Goal: Task Accomplishment & Management: Manage account settings

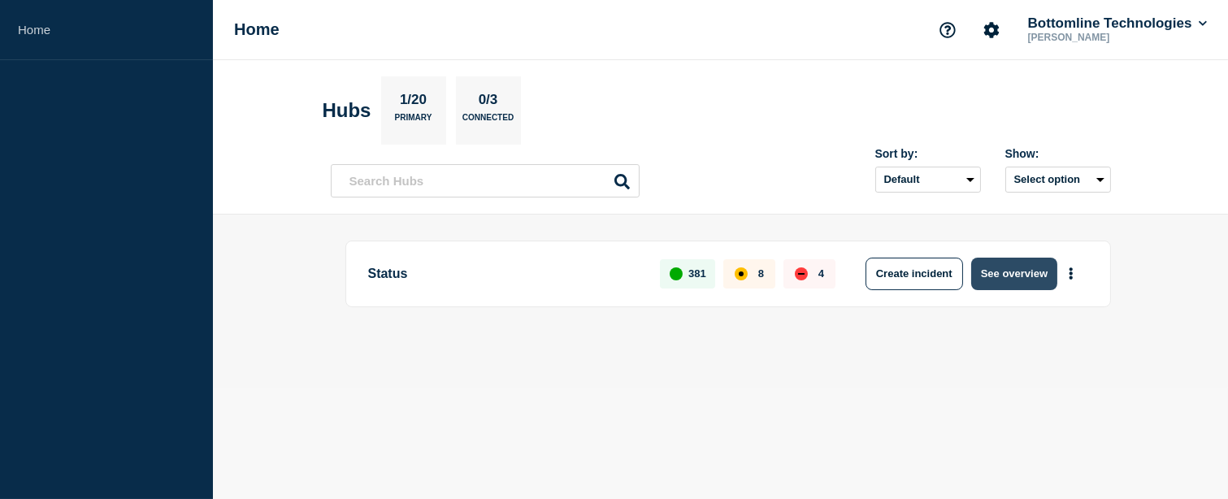
click at [1041, 270] on button "See overview" at bounding box center [1015, 274] width 86 height 33
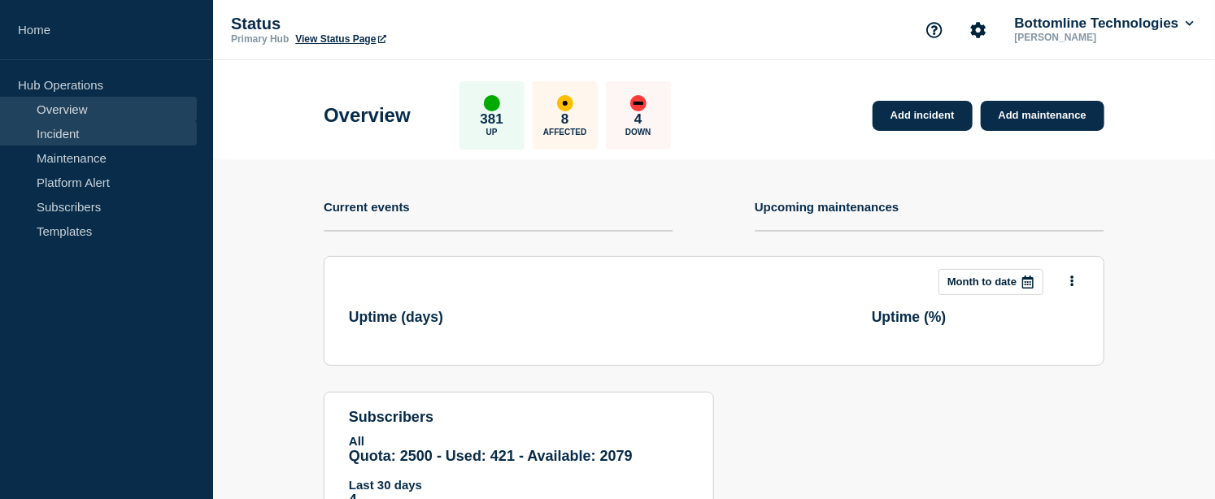
click at [75, 136] on link "Incident" at bounding box center [98, 133] width 197 height 24
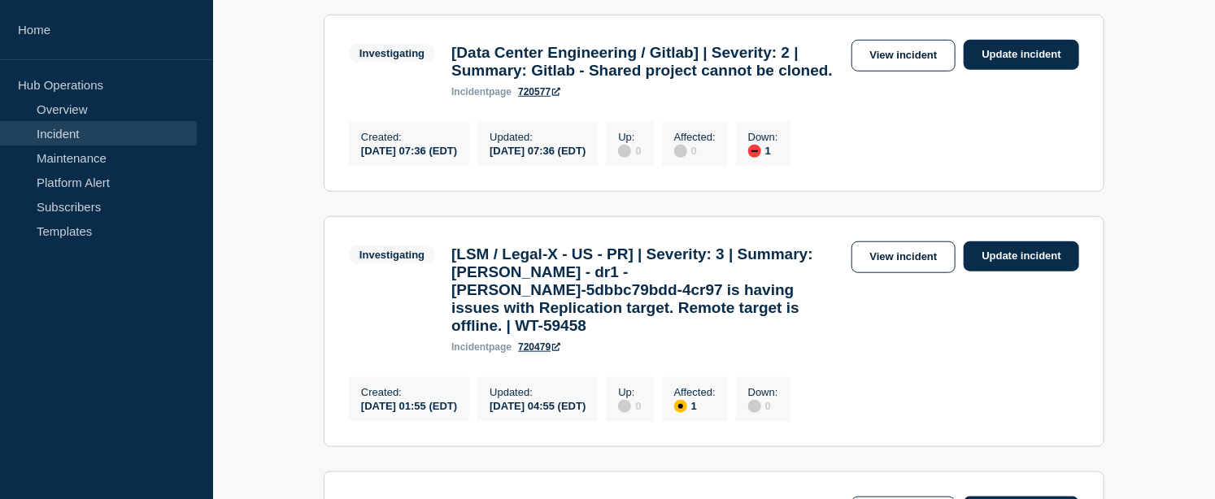
scroll to position [632, 0]
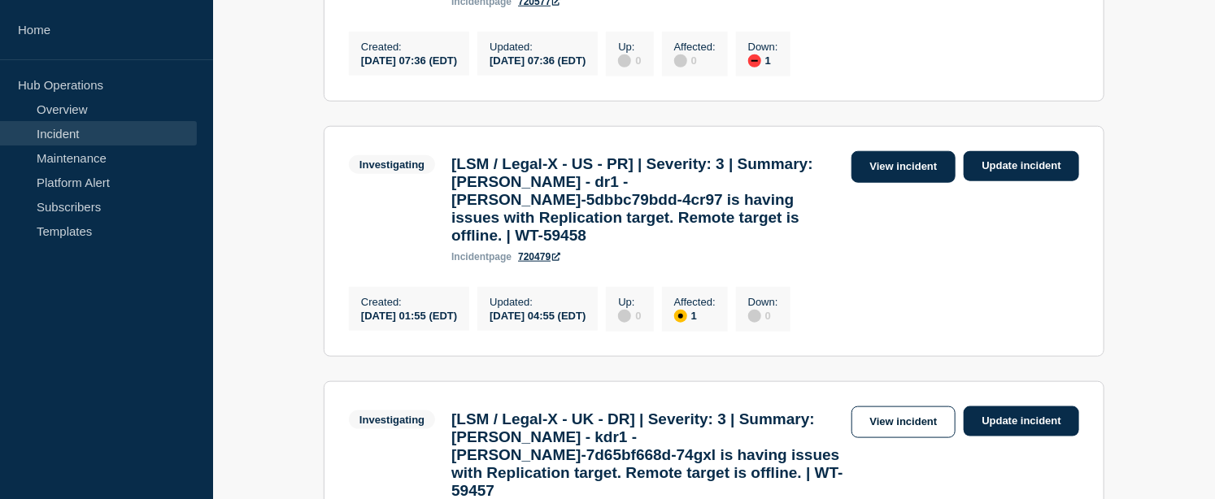
click at [883, 183] on link "View incident" at bounding box center [903, 167] width 105 height 32
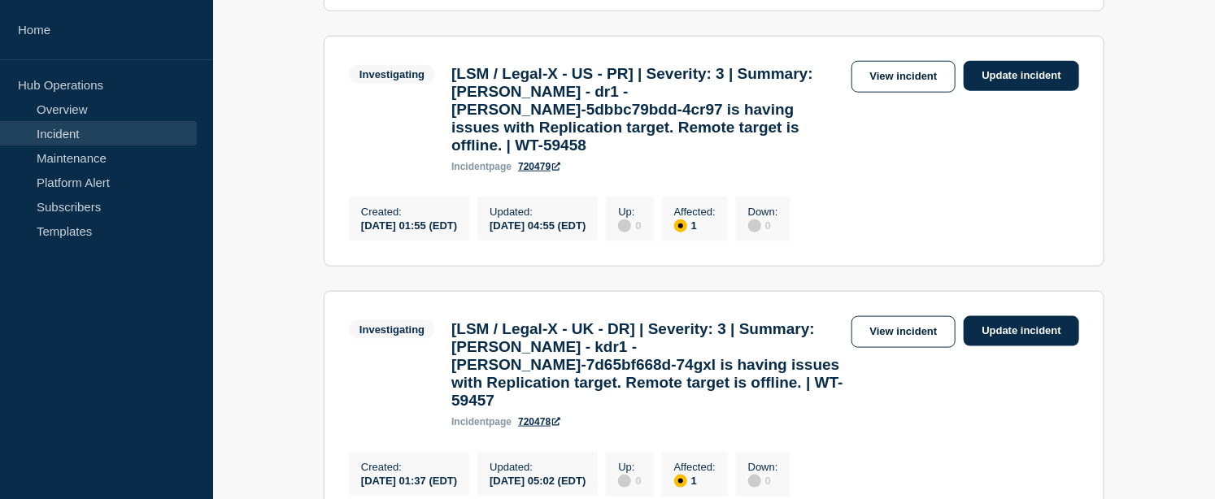
scroll to position [813, 0]
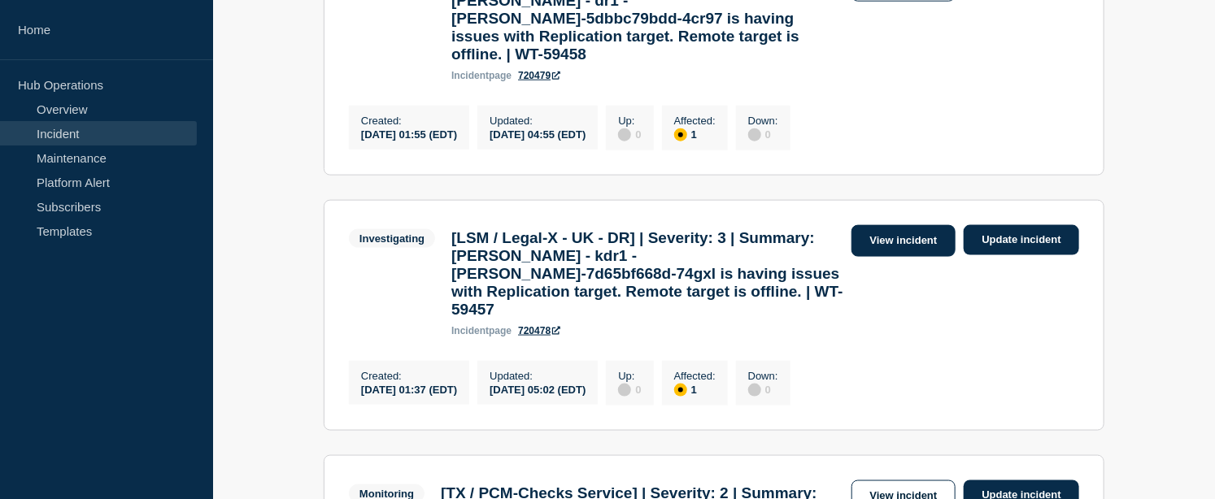
click at [923, 257] on link "View incident" at bounding box center [903, 241] width 105 height 32
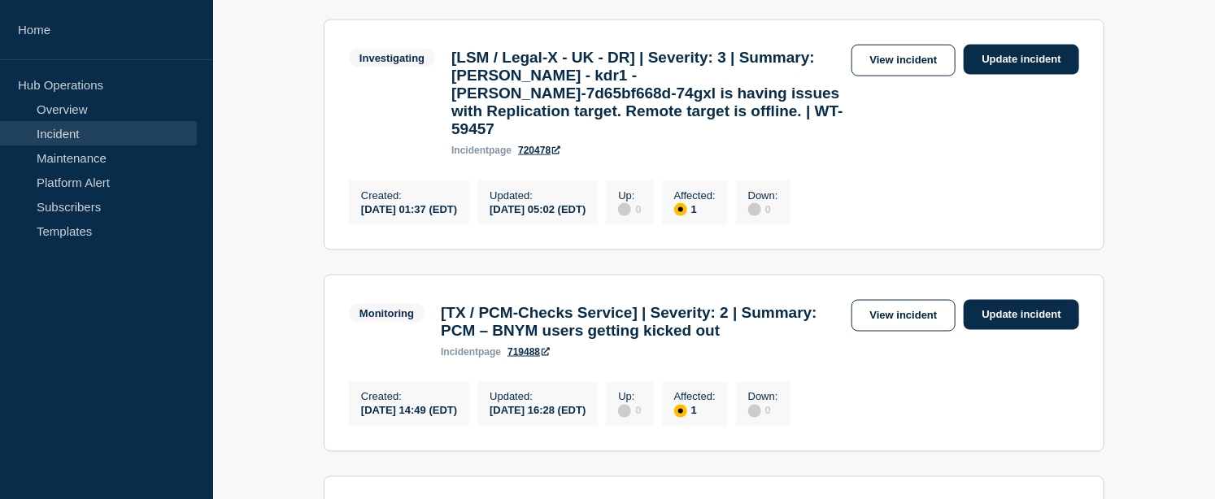
scroll to position [1084, 0]
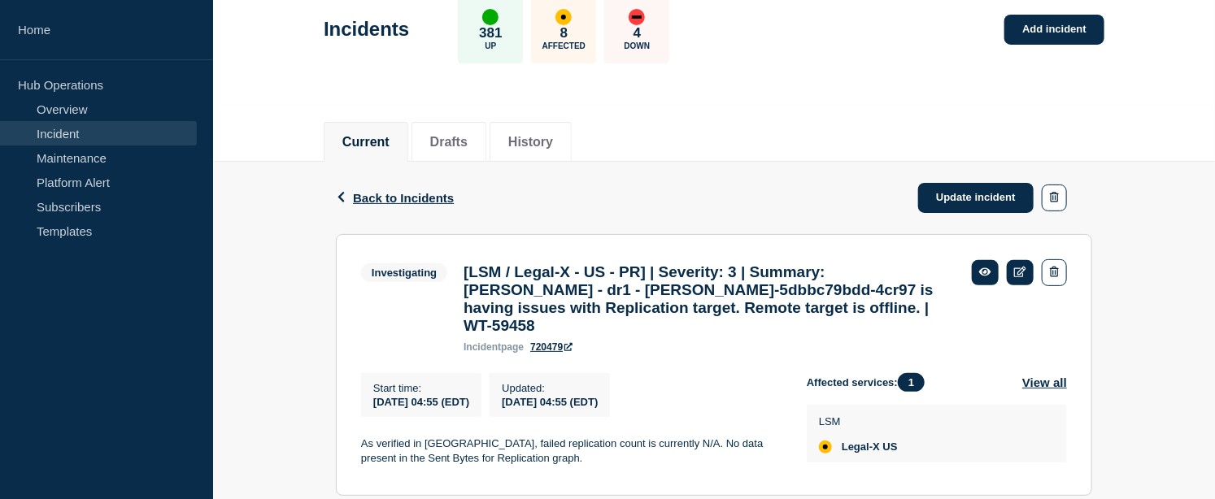
scroll to position [180, 0]
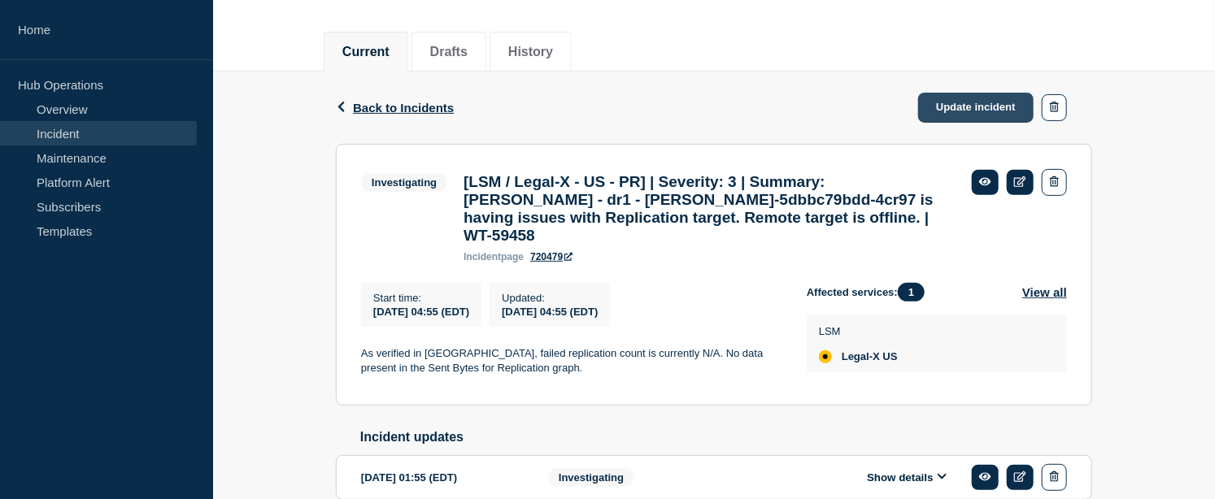
click at [967, 106] on link "Update incident" at bounding box center [975, 108] width 115 height 30
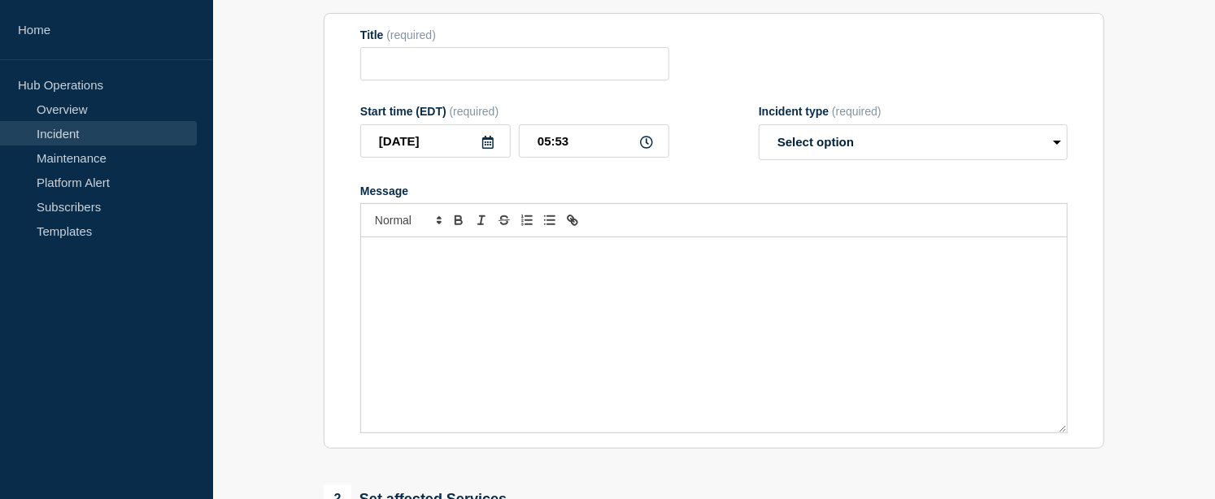
type input "[LSM / Legal-X - US - PR] | Severity: 3 | Summary: [PERSON_NAME] - dr1 - [PERSO…"
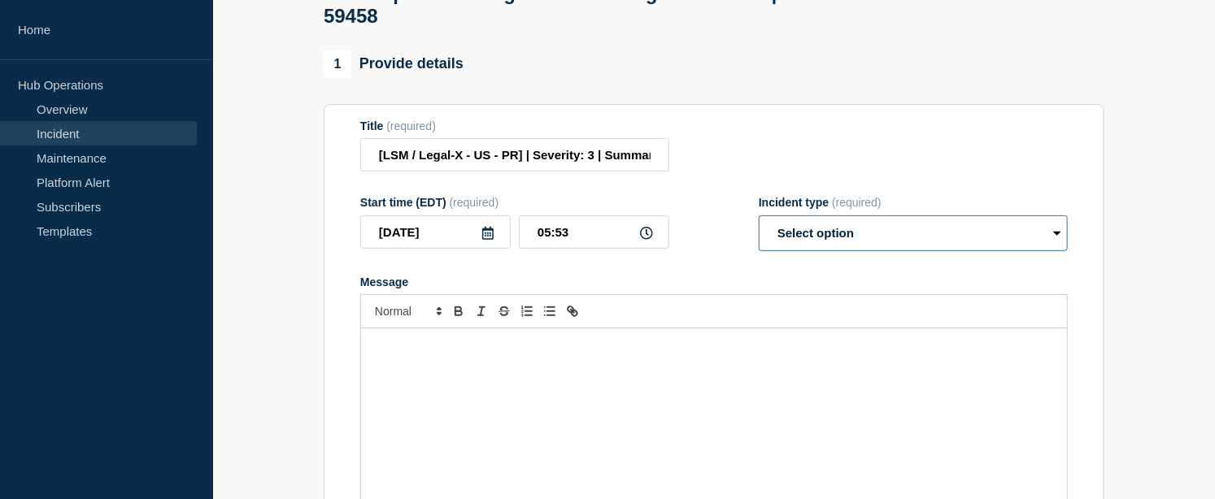
click at [801, 251] on select "Select option Investigating Identified Monitoring Resolved" at bounding box center [913, 233] width 309 height 36
select select "resolved"
click at [759, 240] on select "Select option Investigating Identified Monitoring Resolved" at bounding box center [913, 233] width 309 height 36
click at [537, 382] on div "Message" at bounding box center [714, 425] width 706 height 195
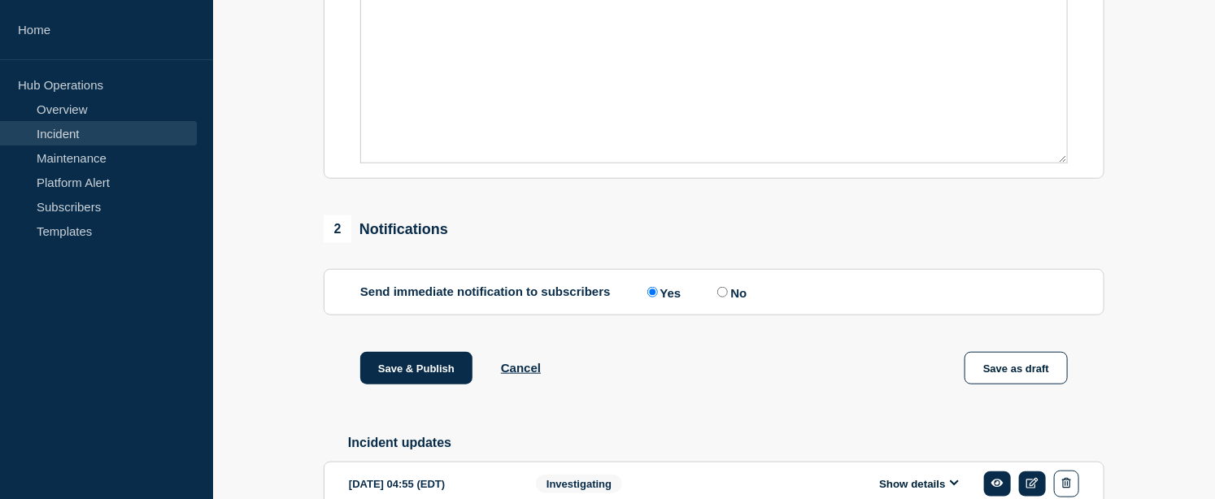
scroll to position [705, 0]
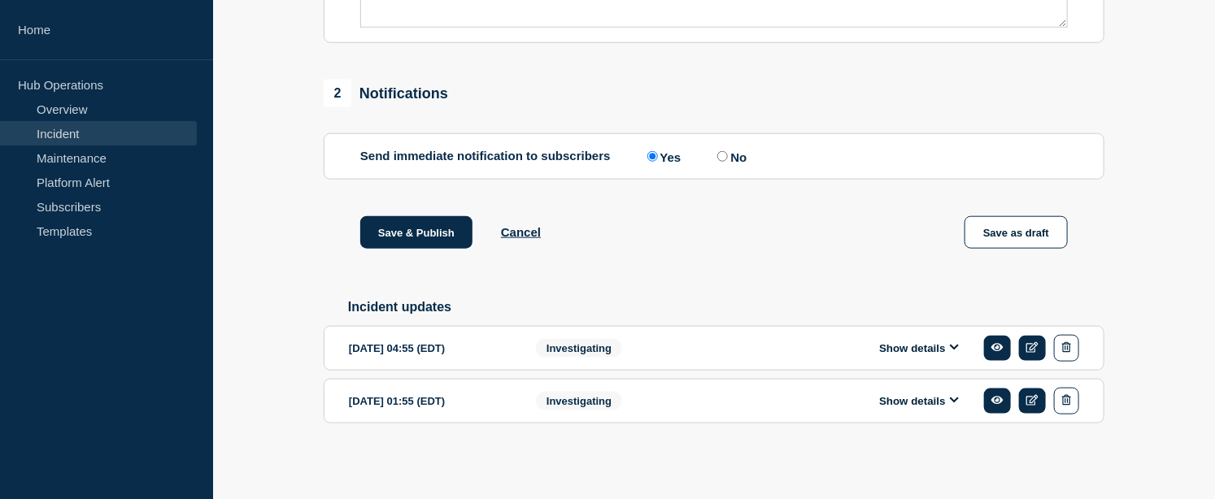
click at [902, 358] on div "Show details" at bounding box center [922, 348] width 311 height 27
click at [903, 350] on button "Show details" at bounding box center [918, 348] width 89 height 14
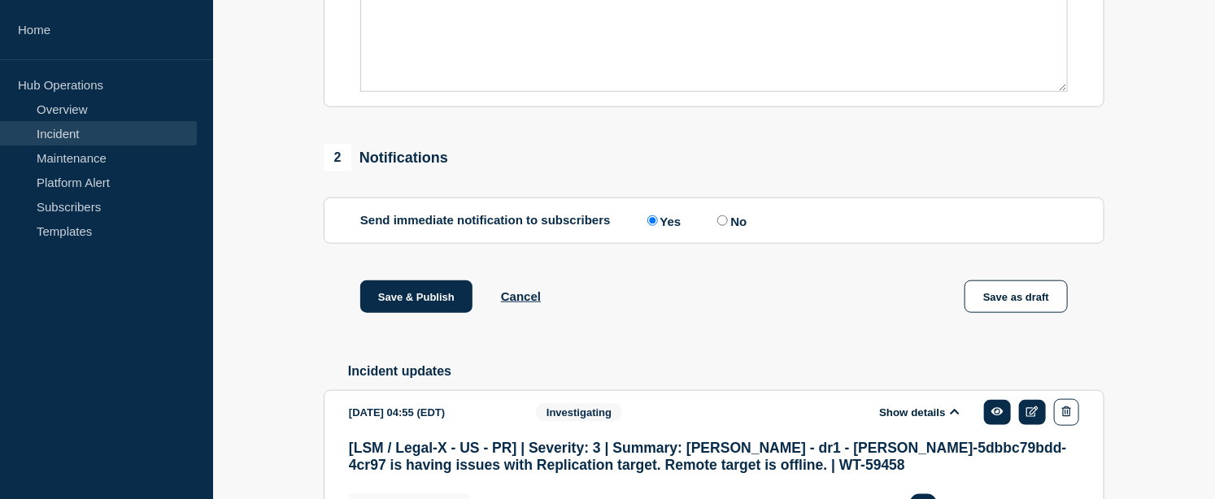
scroll to position [342, 0]
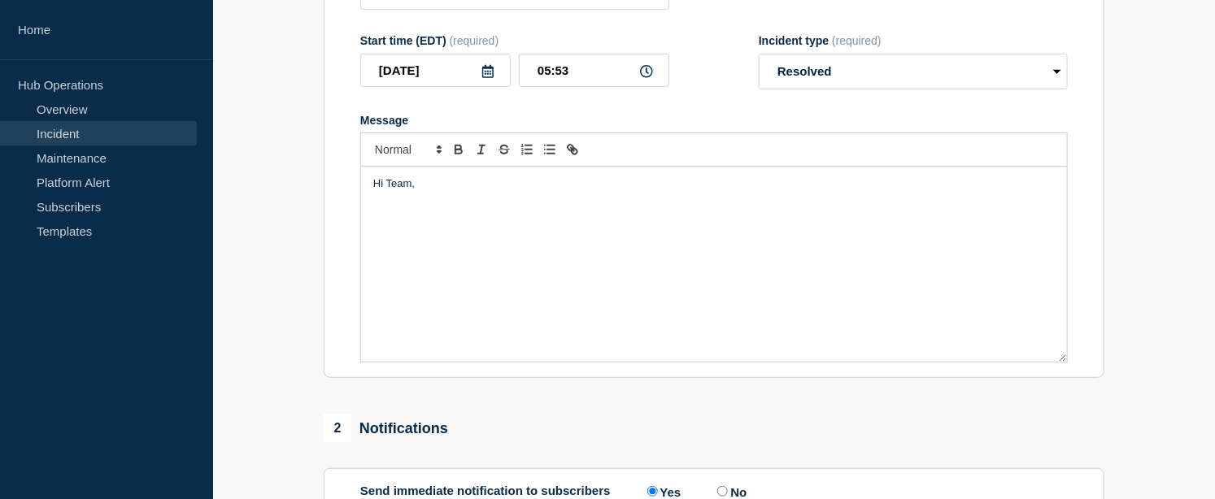
click at [395, 206] on p "Message" at bounding box center [713, 199] width 681 height 15
click at [375, 206] on p "We are" at bounding box center [713, 199] width 681 height 15
click at [420, 206] on p "We are" at bounding box center [713, 199] width 681 height 15
click at [593, 206] on p "We are able to see the data from grafana now.Grafana, failed replication count …" at bounding box center [713, 199] width 681 height 15
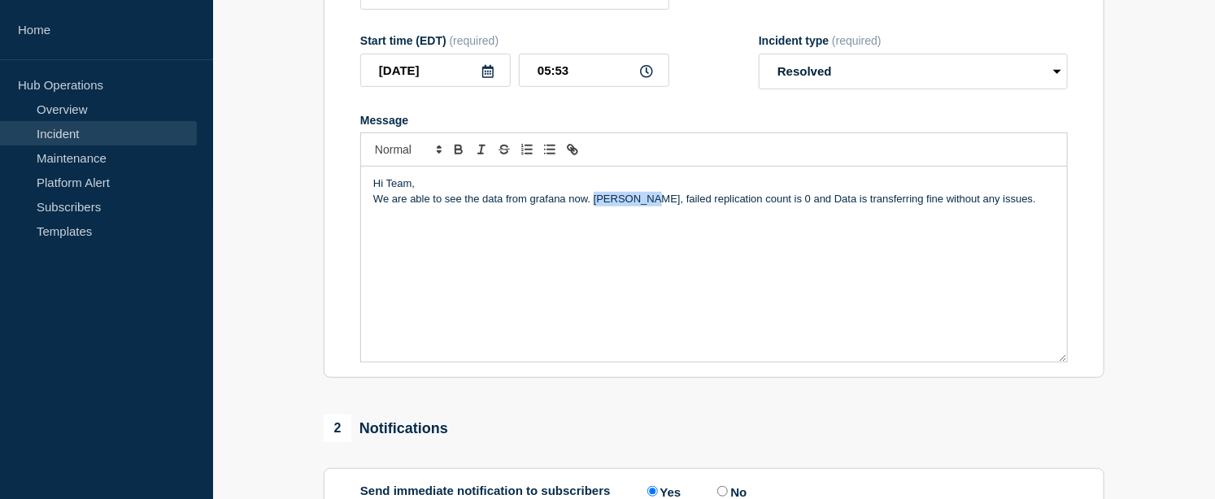
drag, startPoint x: 594, startPoint y: 224, endPoint x: 641, endPoint y: 222, distance: 46.4
click at [641, 206] on p "We are able to see the data from grafana now. Grafana, failed replication count…" at bounding box center [713, 199] width 681 height 15
click at [953, 206] on p "We are able to see the data from grafana now. Failed replication count is 0 and…" at bounding box center [713, 199] width 681 height 15
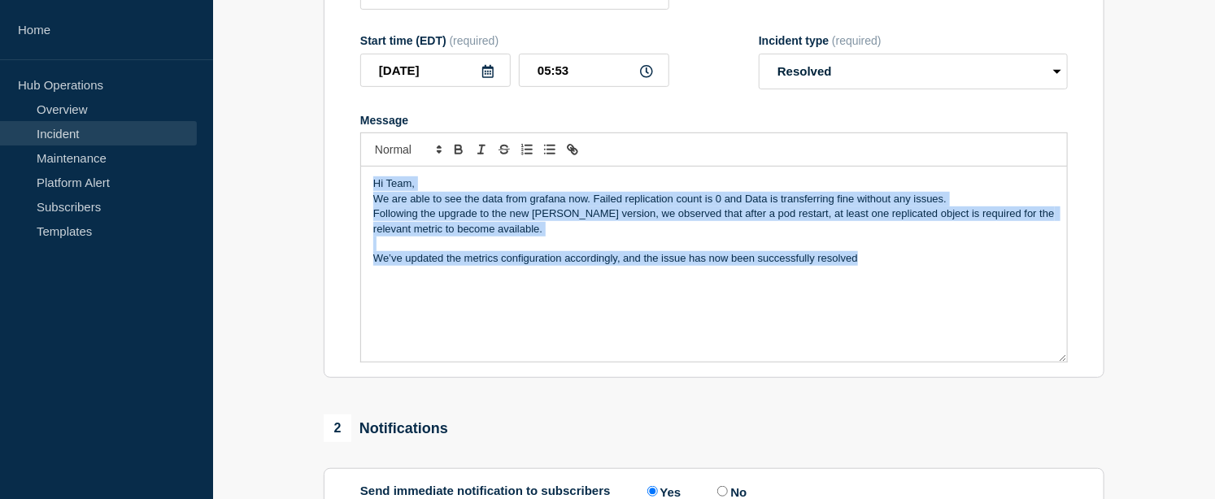
click at [439, 322] on div "Hi Team, We are able to see the data from grafana now. Failed replication count…" at bounding box center [714, 264] width 706 height 195
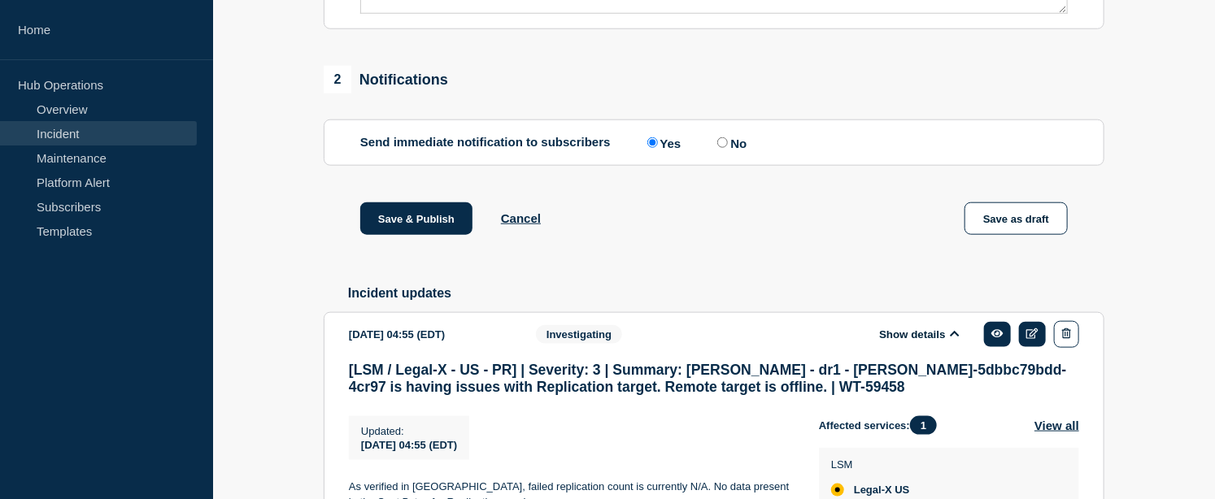
scroll to position [684, 0]
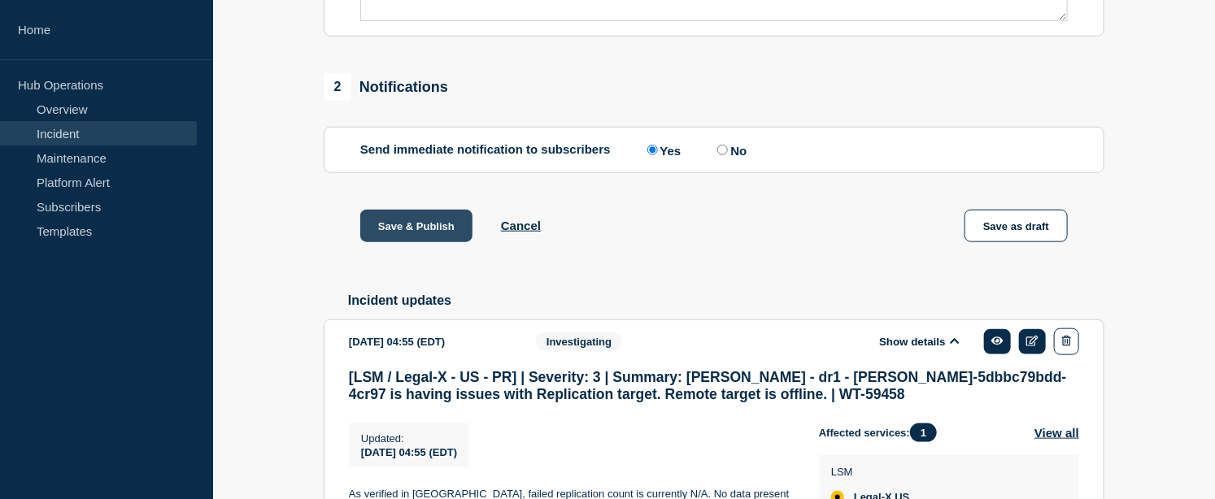
click at [433, 242] on button "Save & Publish" at bounding box center [416, 226] width 112 height 33
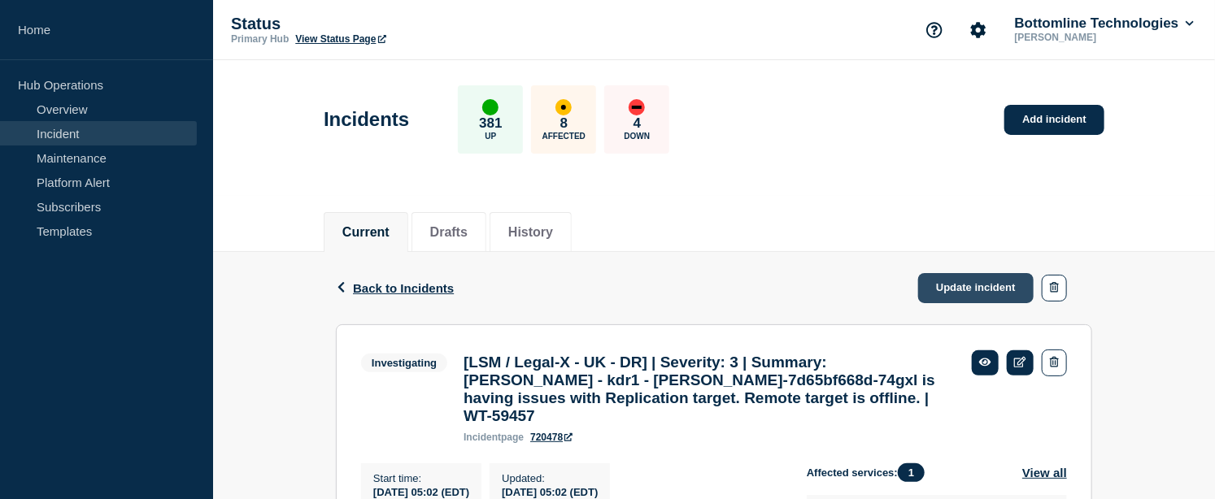
click at [974, 290] on link "Update incident" at bounding box center [975, 288] width 115 height 30
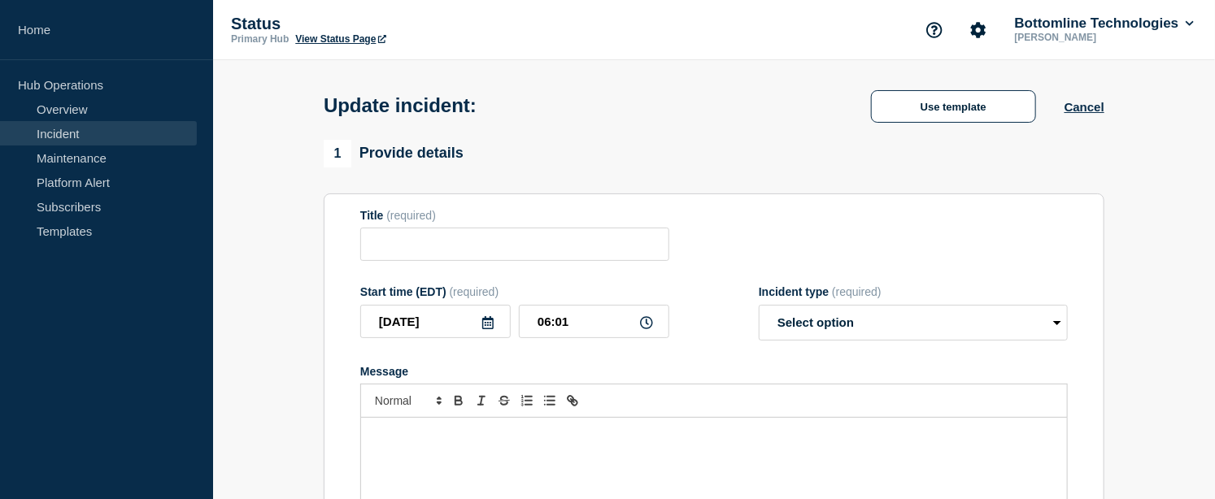
type input "[LSM / Legal-X - UK - DR] | Severity: 3 | Summary: [PERSON_NAME] - kdr1 - [PERS…"
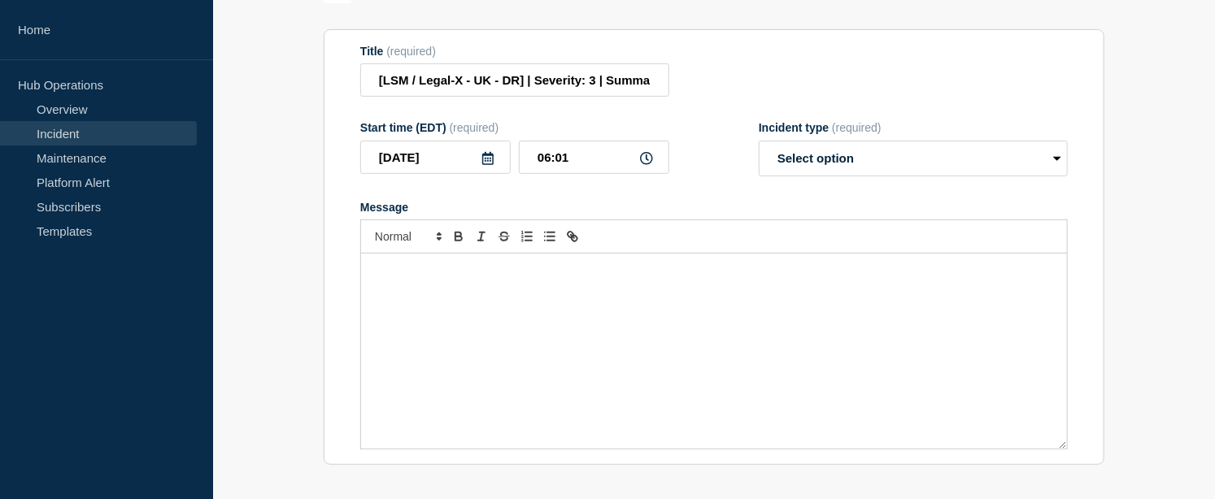
scroll to position [256, 0]
click at [851, 176] on select "Select option Investigating Identified Monitoring Resolved" at bounding box center [913, 158] width 309 height 36
select select "resolved"
click at [759, 164] on select "Select option Investigating Identified Monitoring Resolved" at bounding box center [913, 158] width 309 height 36
click at [512, 313] on div "Message" at bounding box center [714, 350] width 706 height 195
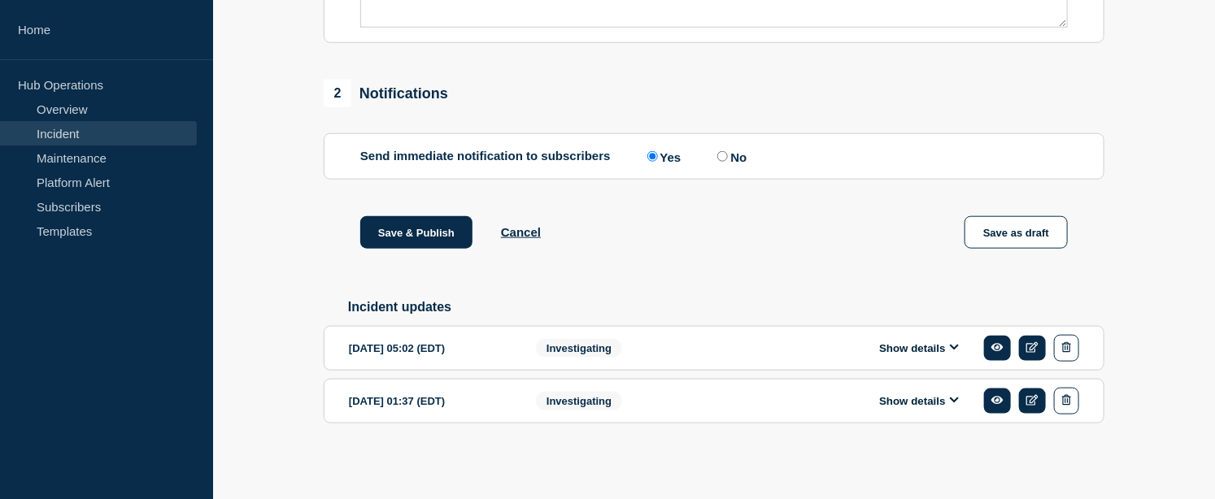
scroll to position [667, 0]
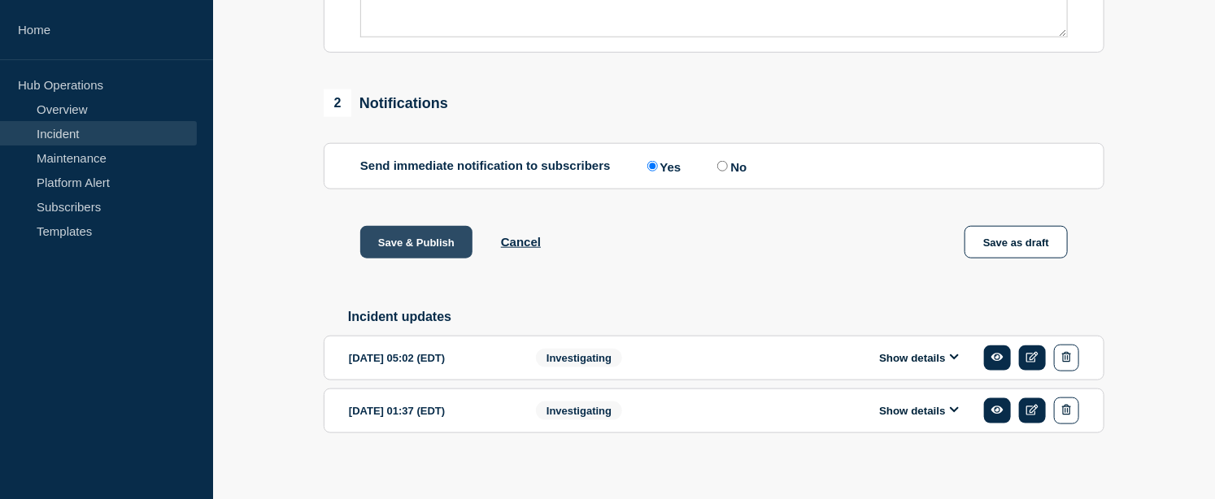
click at [425, 259] on button "Save & Publish" at bounding box center [416, 242] width 112 height 33
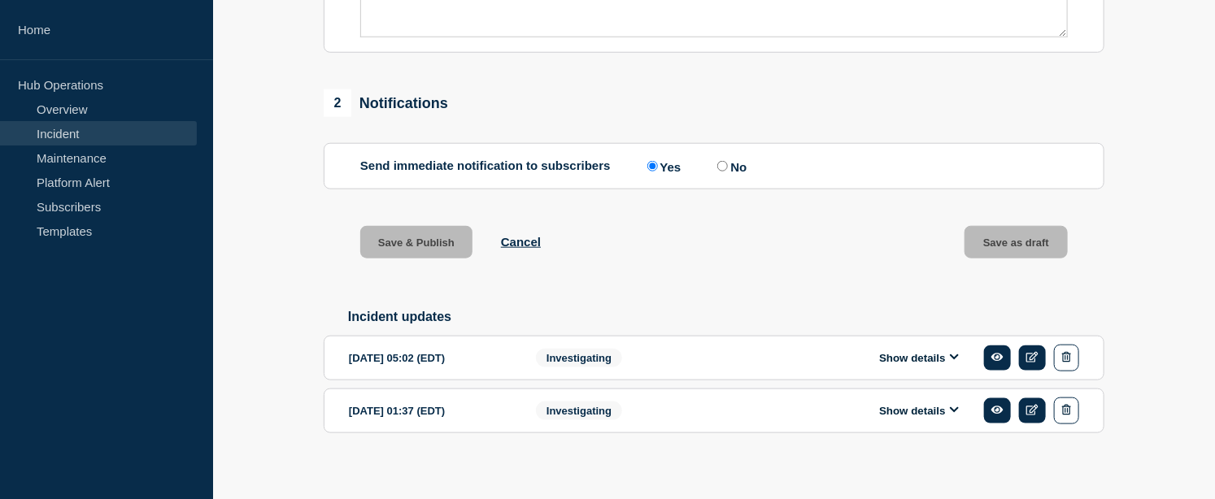
scroll to position [702, 0]
